Goal: Information Seeking & Learning: Learn about a topic

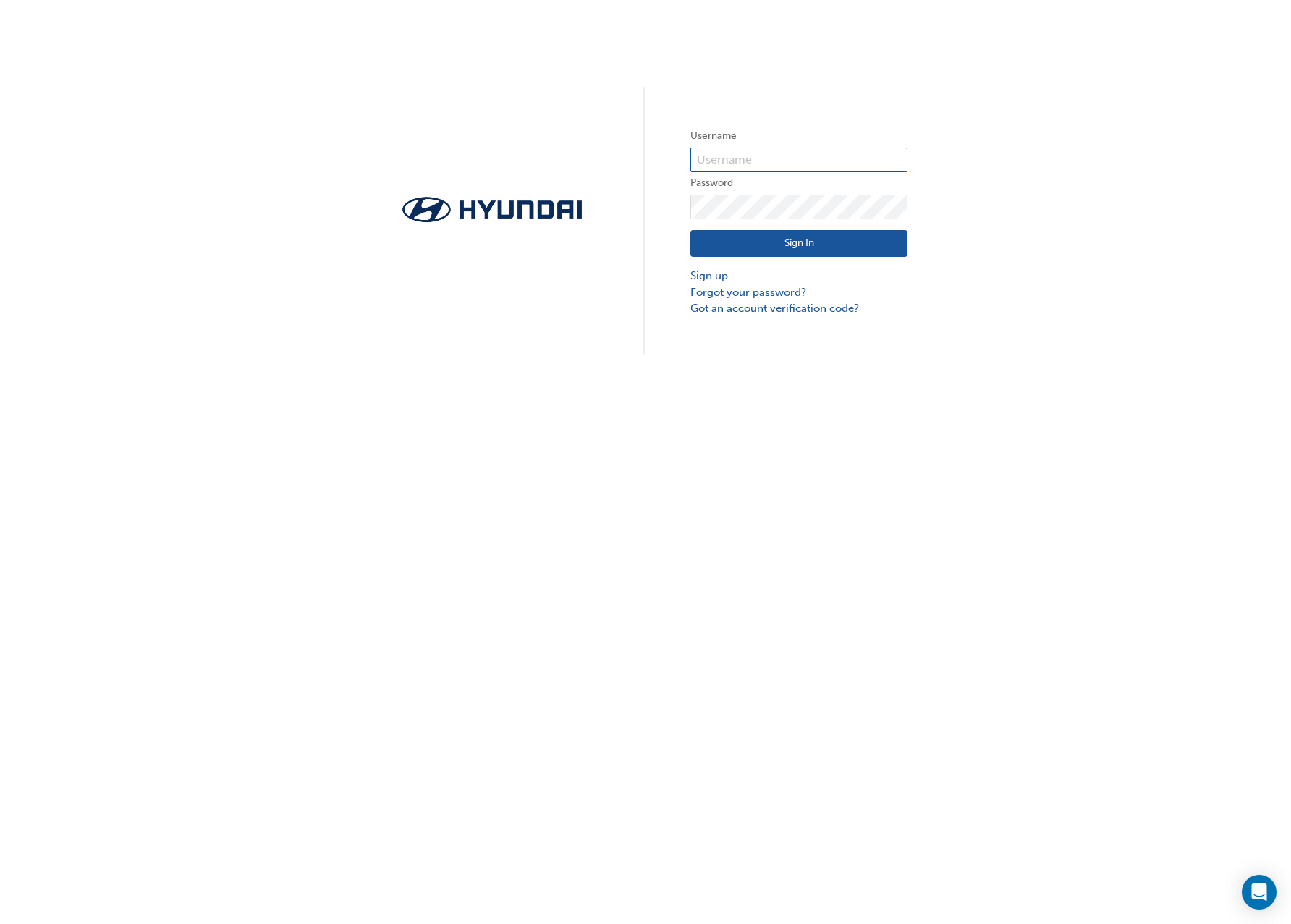
type input "34699"
click at [860, 248] on button "Sign In" at bounding box center [799, 244] width 217 height 28
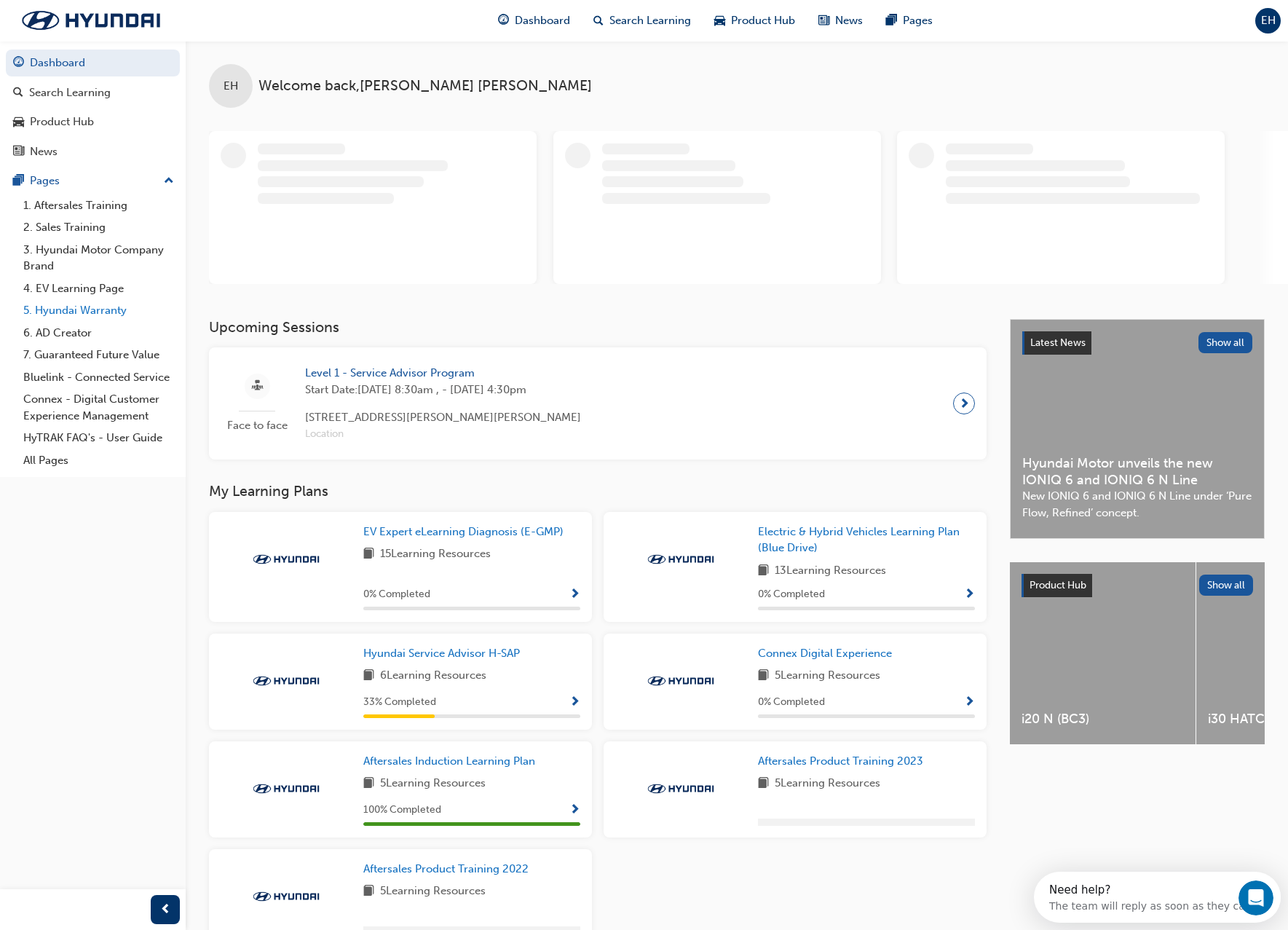
click at [73, 316] on link "5. Hyundai Warranty" at bounding box center [98, 310] width 162 height 23
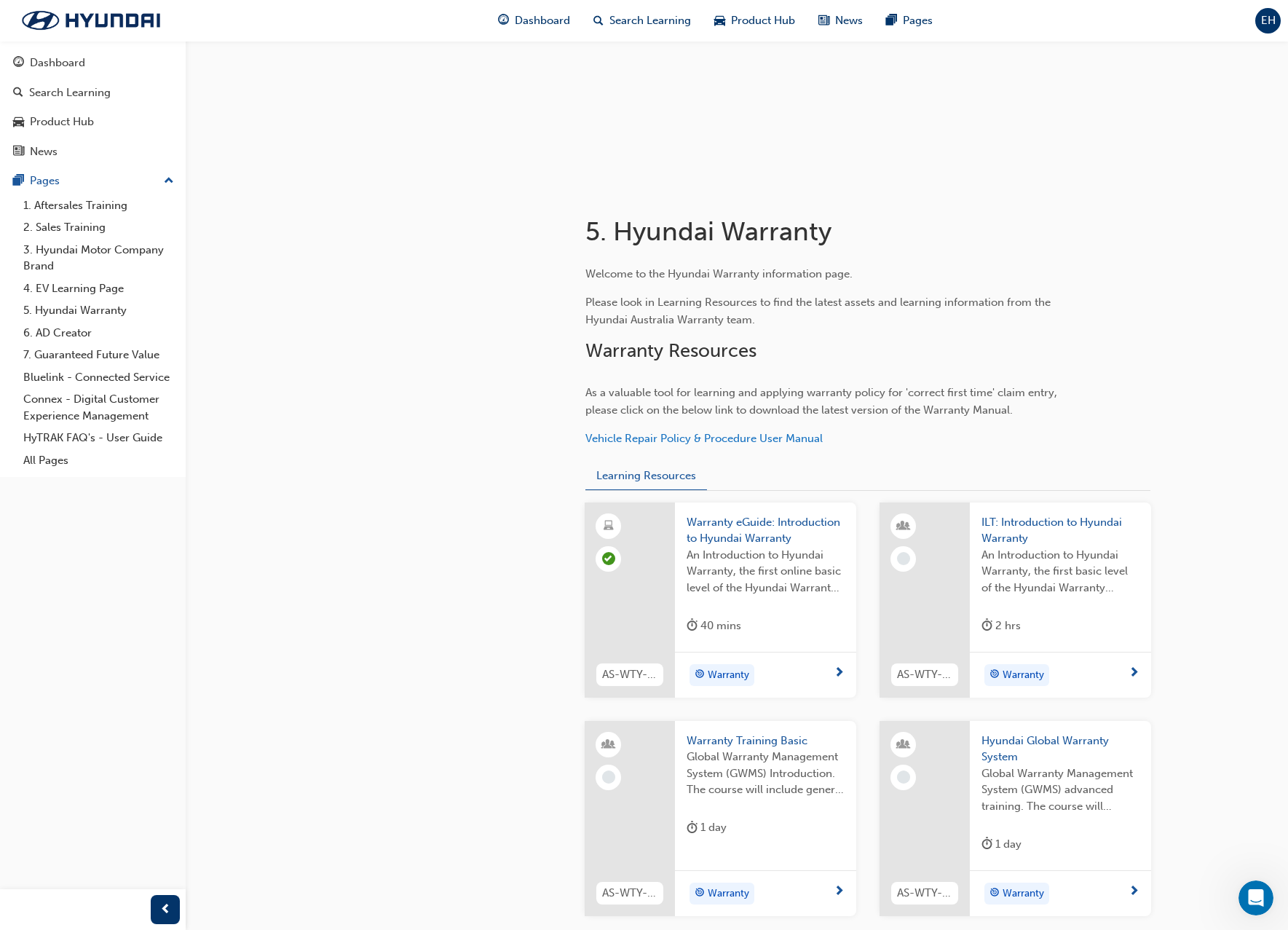
scroll to position [219, 0]
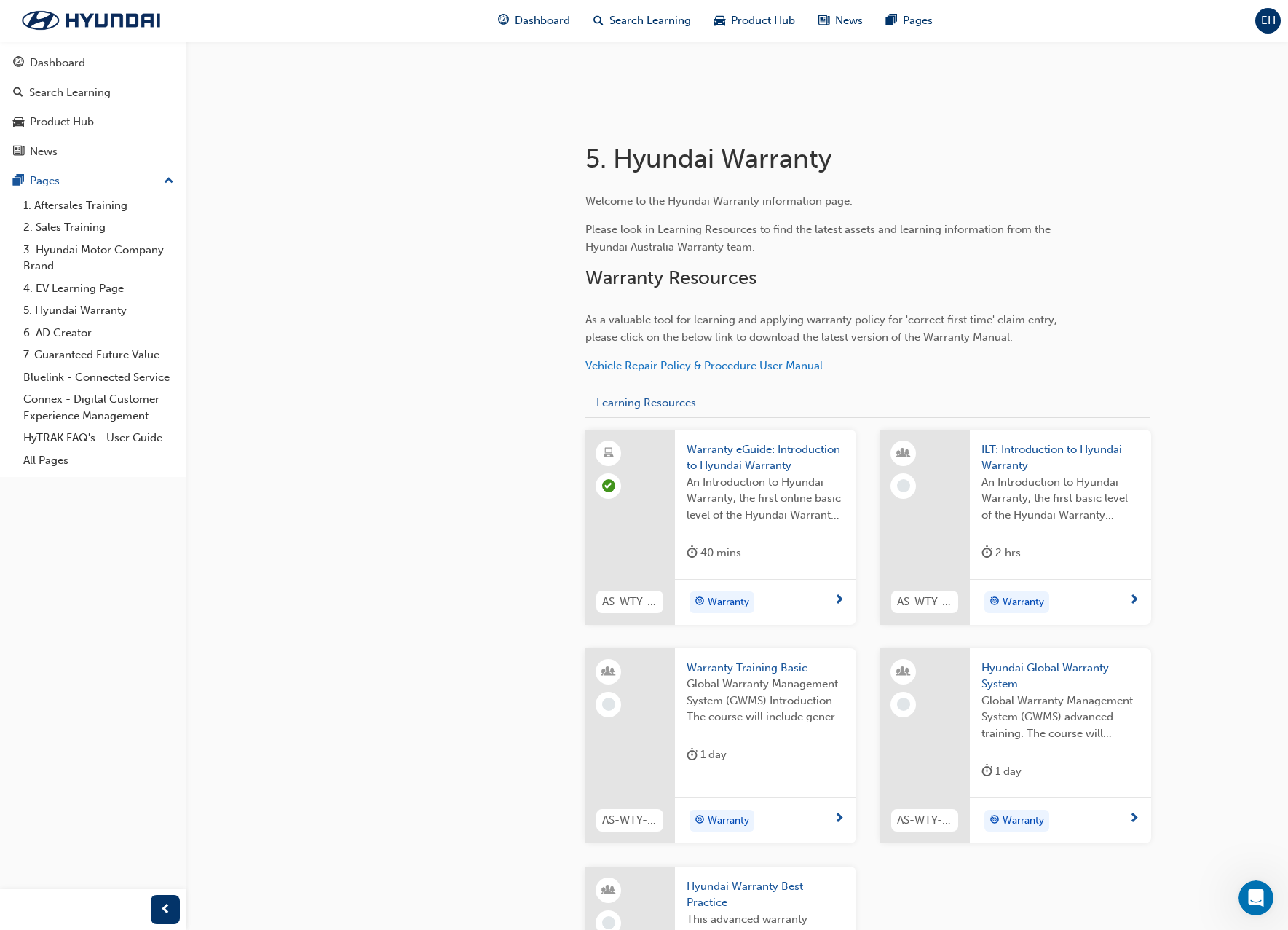
click at [776, 561] on div "40 mins" at bounding box center [765, 556] width 158 height 24
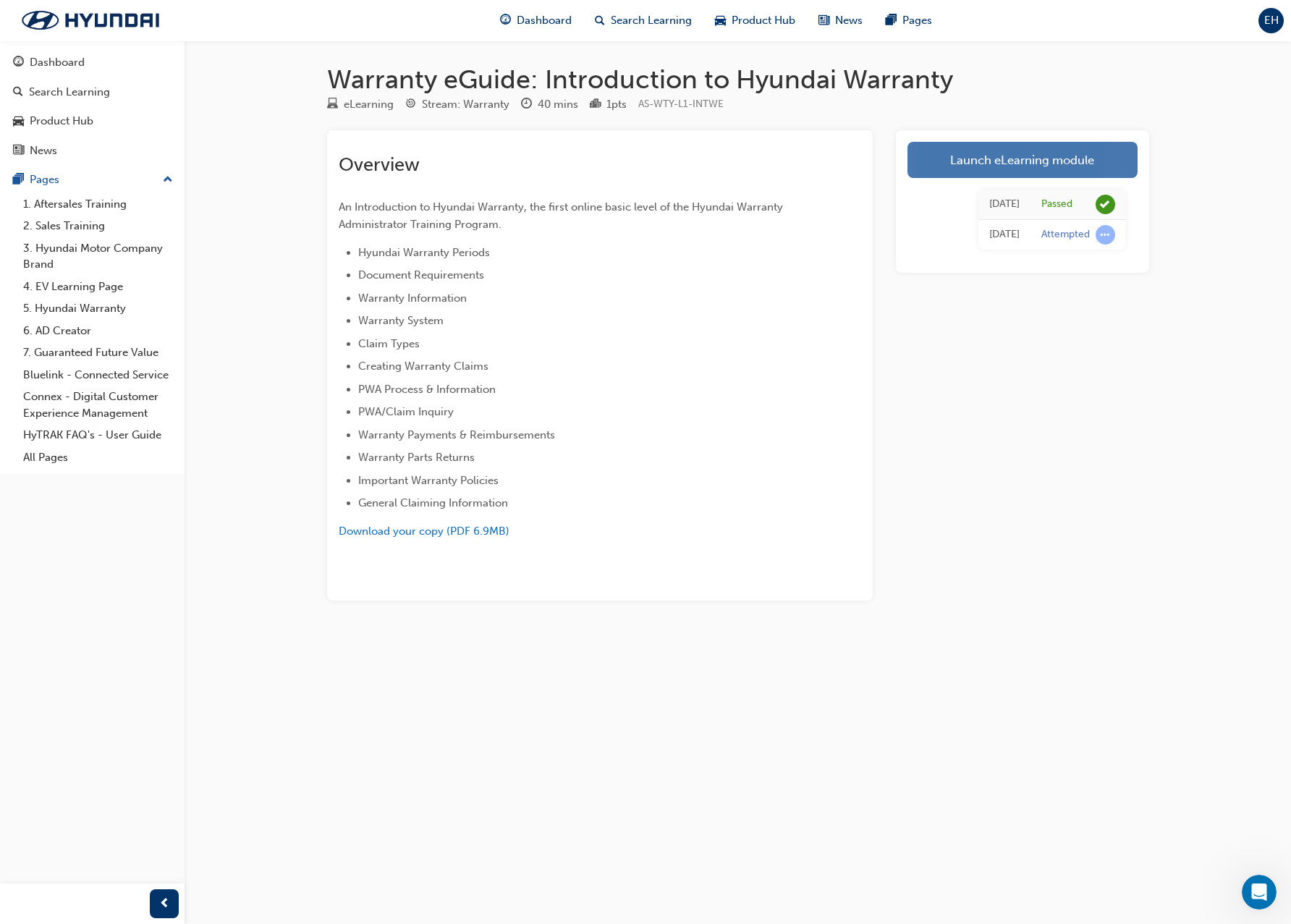
click at [1031, 154] on link "Launch eLearning module" at bounding box center [1023, 160] width 230 height 36
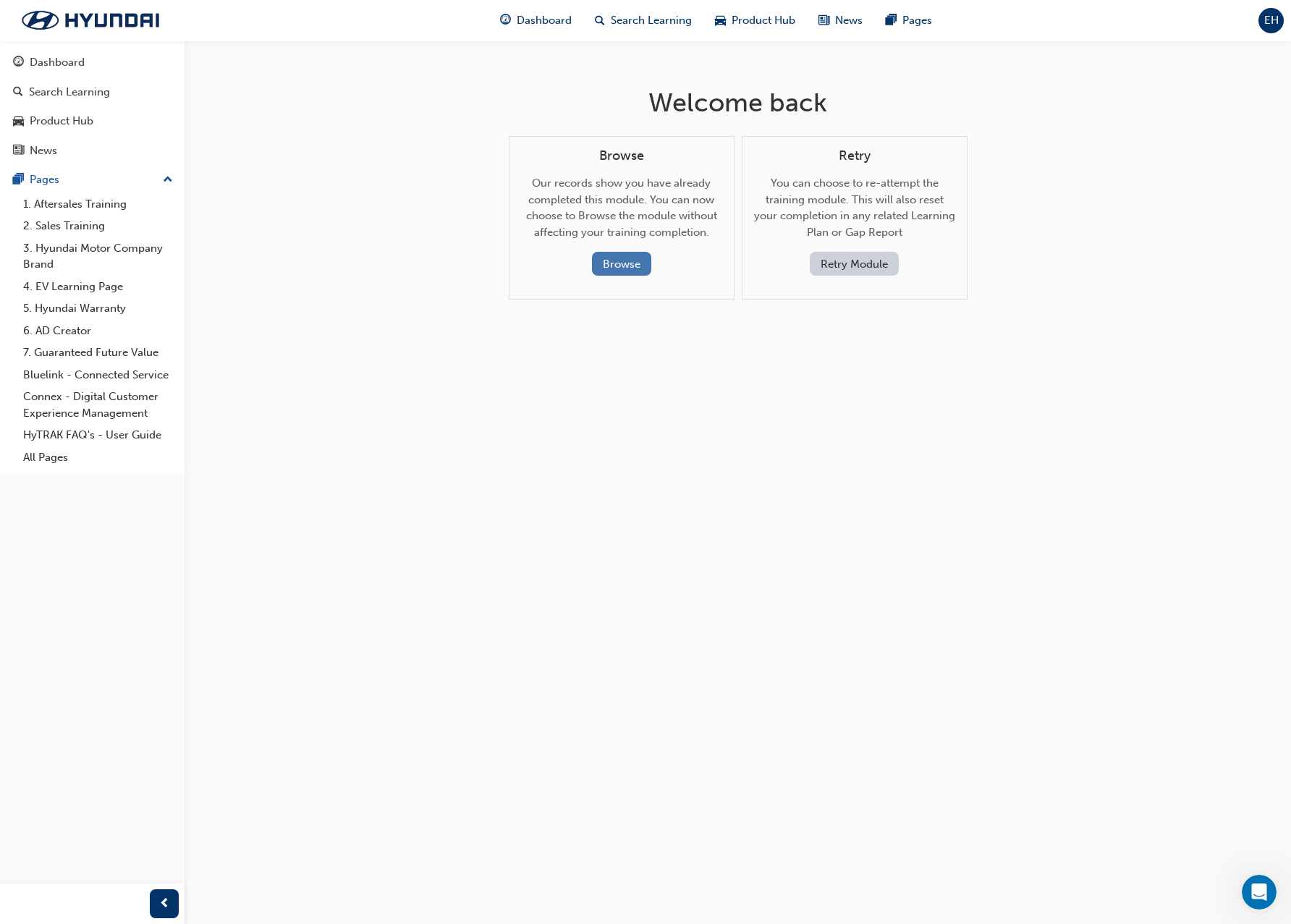
click at [641, 257] on button "Browse" at bounding box center [621, 263] width 59 height 24
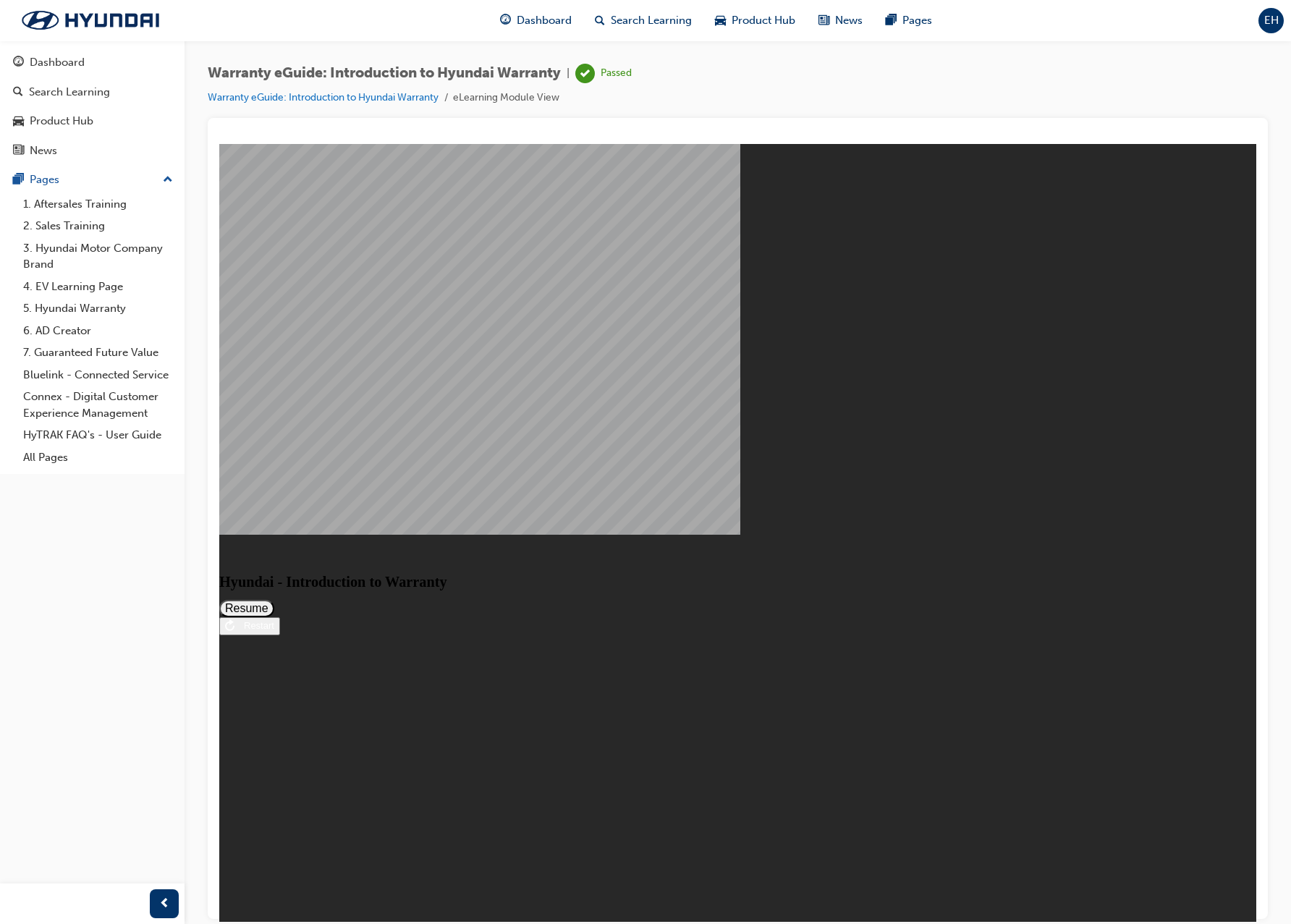
click at [274, 602] on button "Resume" at bounding box center [247, 608] width 55 height 18
